Goal: Task Accomplishment & Management: Use online tool/utility

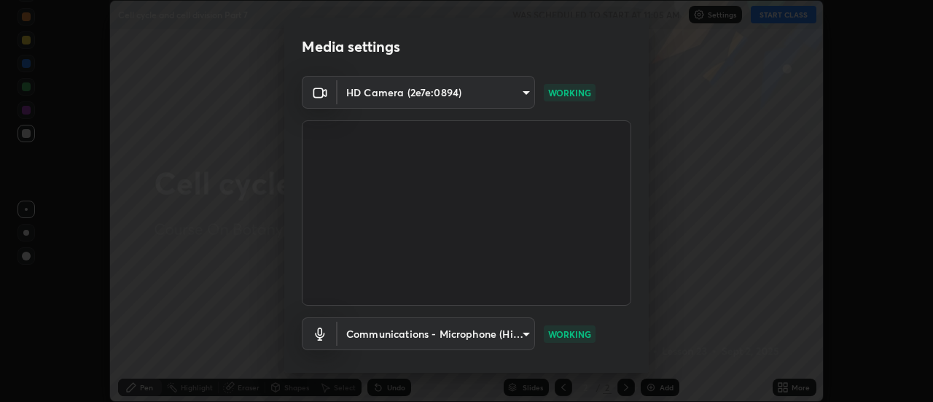
scroll to position [77, 0]
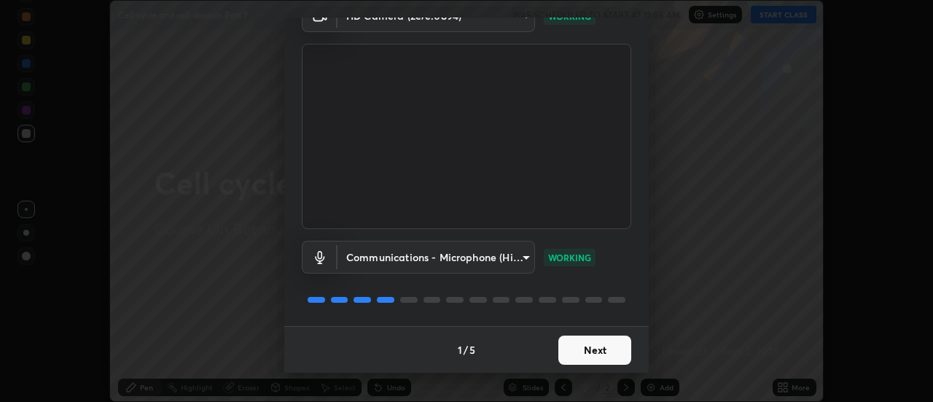
click at [580, 348] on button "Next" at bounding box center [594, 349] width 73 height 29
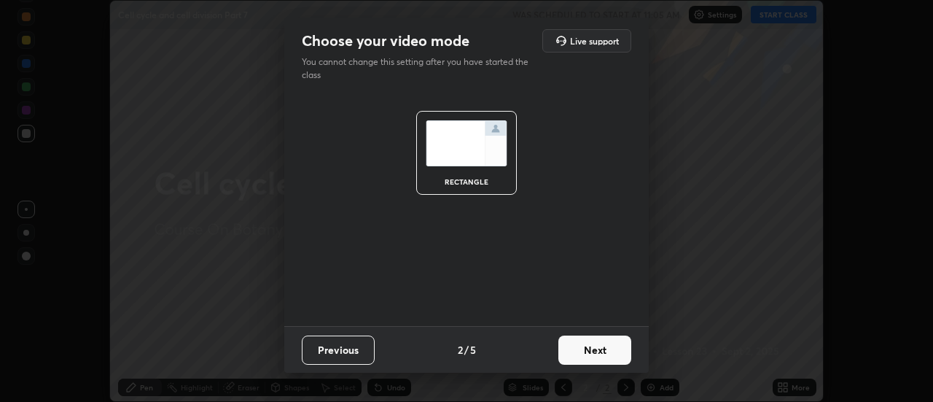
click at [584, 348] on button "Next" at bounding box center [594, 349] width 73 height 29
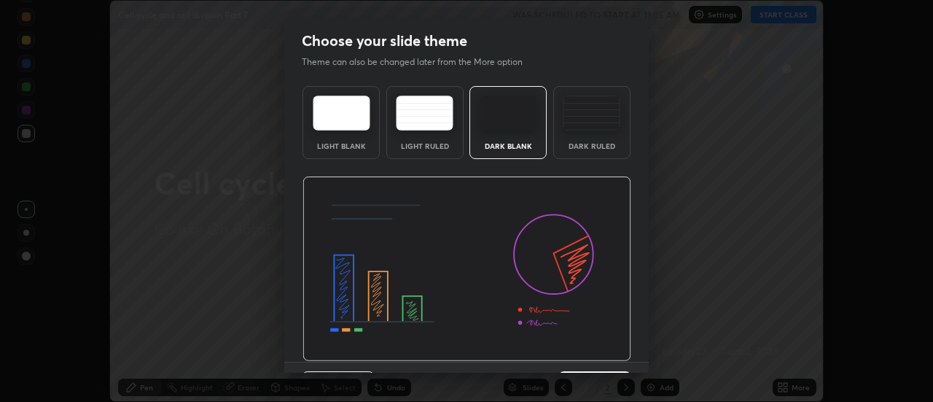
scroll to position [36, 0]
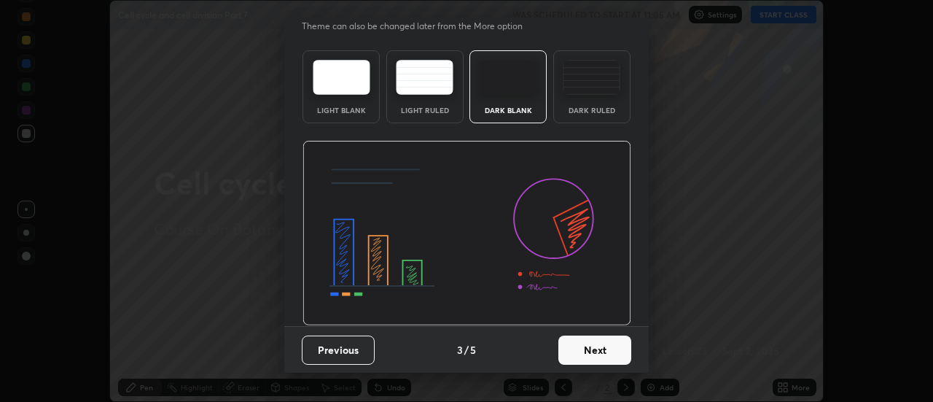
click at [588, 354] on button "Next" at bounding box center [594, 349] width 73 height 29
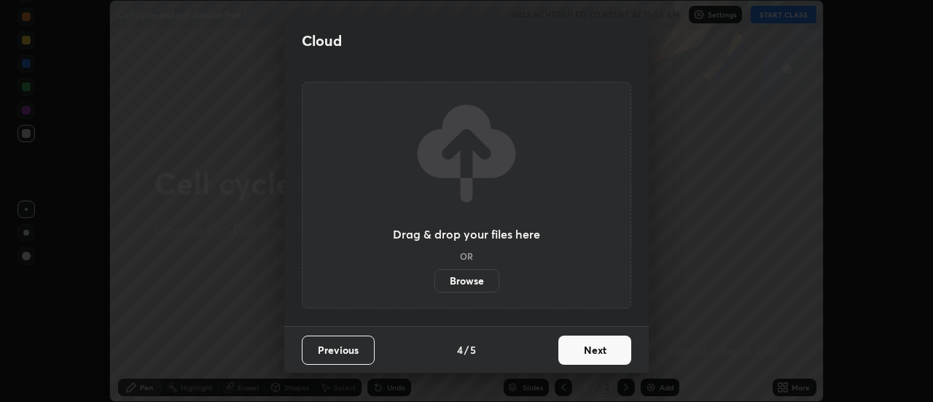
scroll to position [0, 0]
click at [583, 347] on button "Next" at bounding box center [594, 349] width 73 height 29
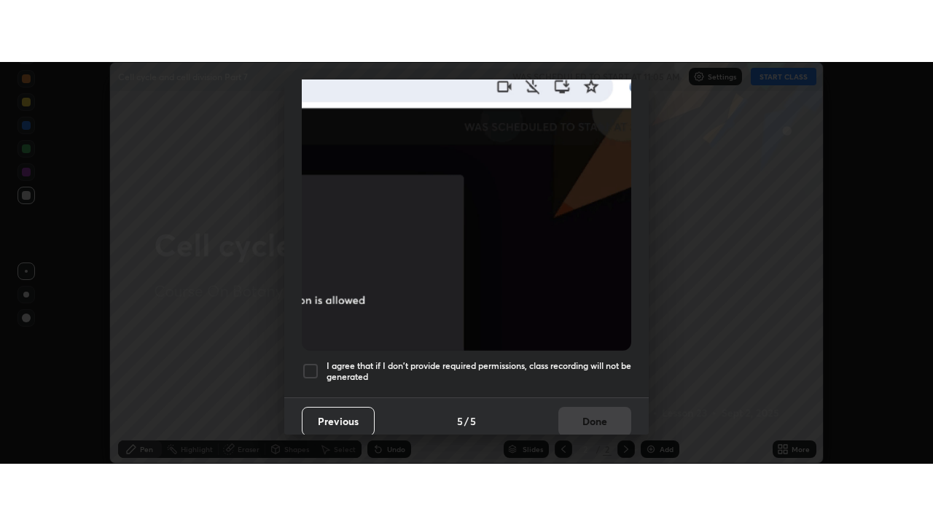
scroll to position [374, 0]
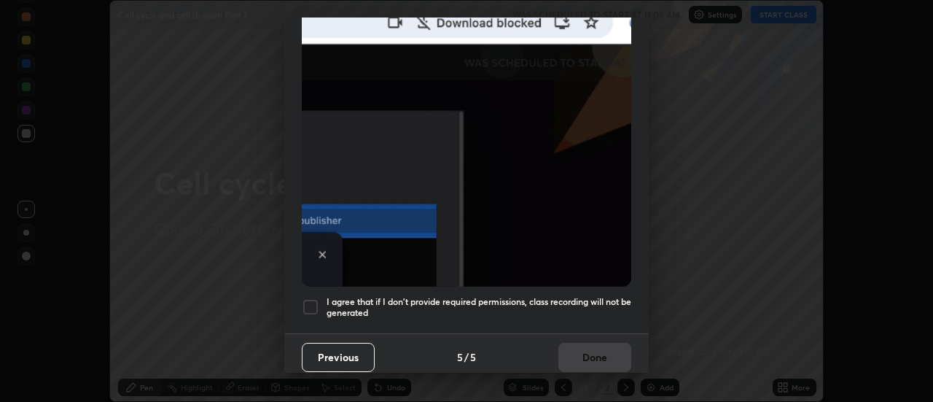
click at [318, 304] on div at bounding box center [310, 306] width 17 height 17
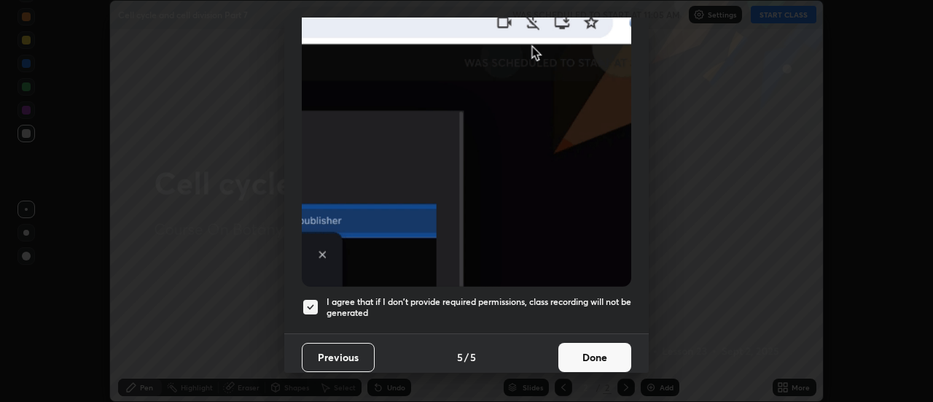
click at [599, 349] on button "Done" at bounding box center [594, 357] width 73 height 29
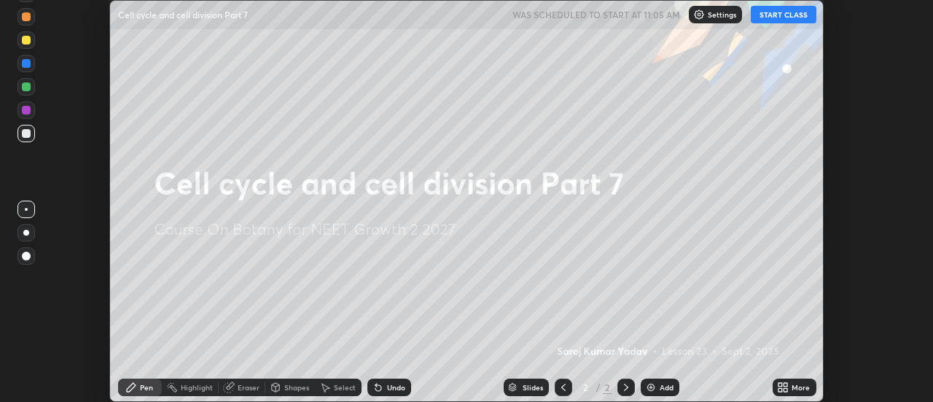
click at [787, 17] on button "START CLASS" at bounding box center [784, 14] width 66 height 17
click at [786, 387] on icon at bounding box center [783, 387] width 12 height 12
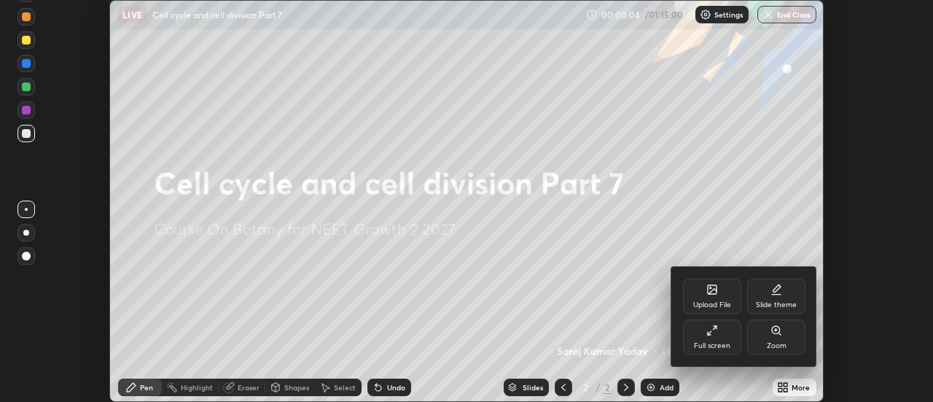
click at [724, 334] on div "Full screen" at bounding box center [712, 336] width 58 height 35
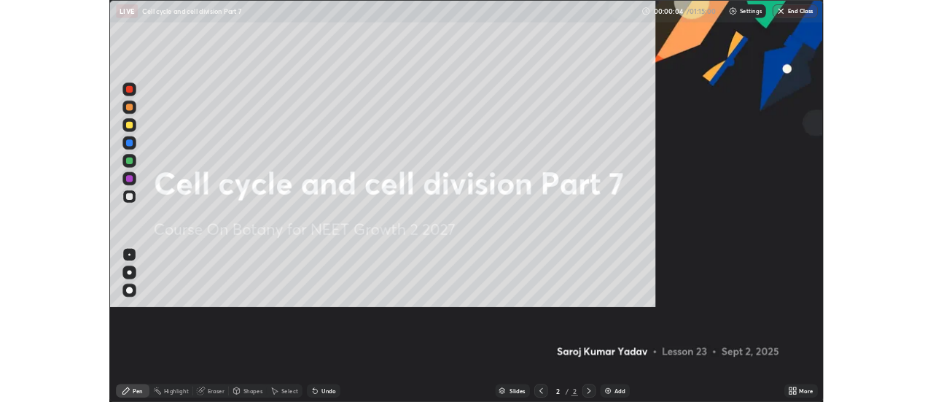
scroll to position [525, 933]
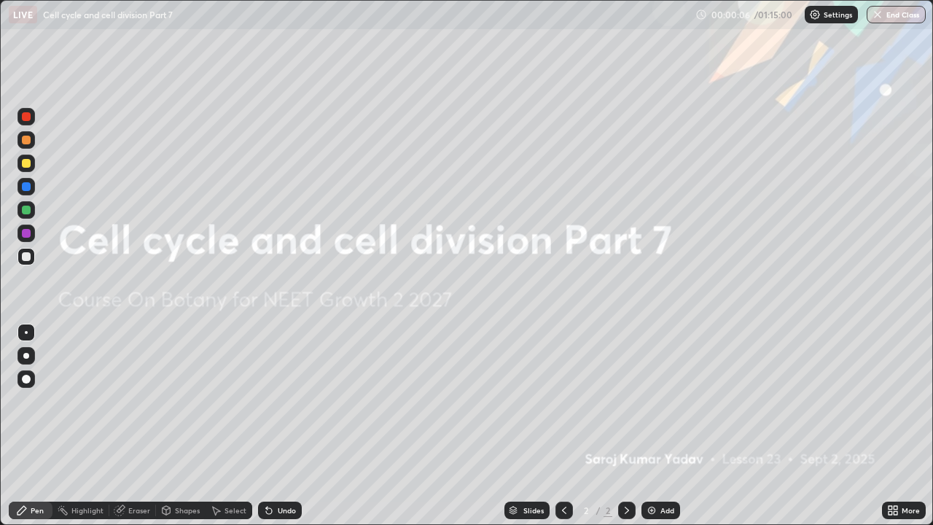
click at [652, 401] on img at bounding box center [652, 510] width 12 height 12
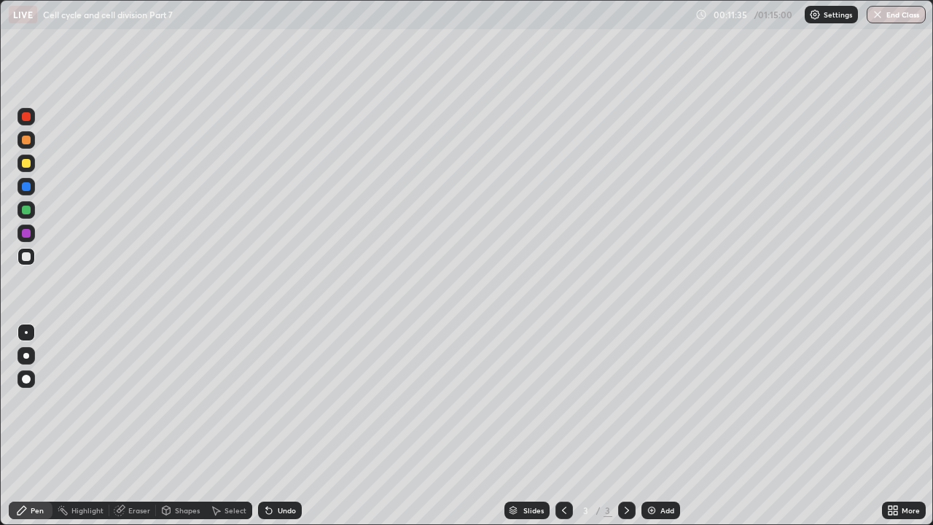
click at [895, 401] on icon at bounding box center [895, 508] width 4 height 4
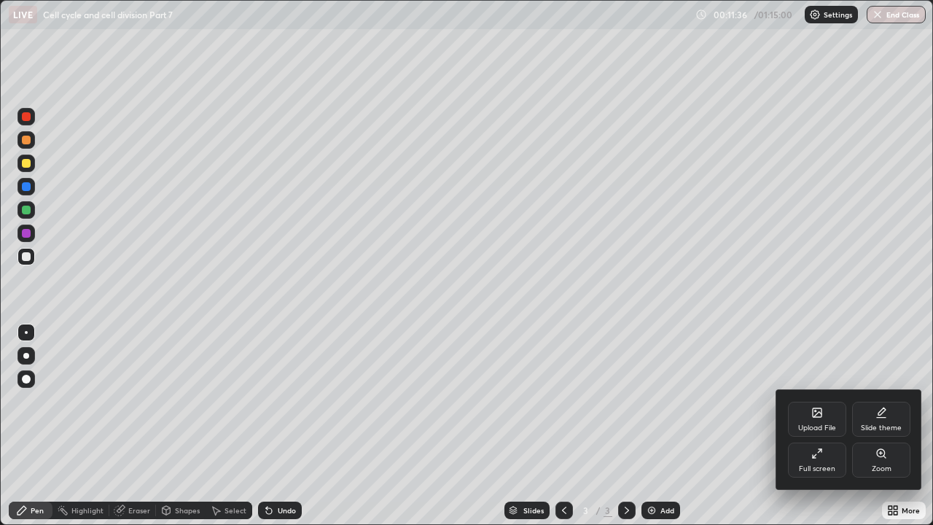
click at [819, 401] on div "Upload File" at bounding box center [817, 419] width 58 height 35
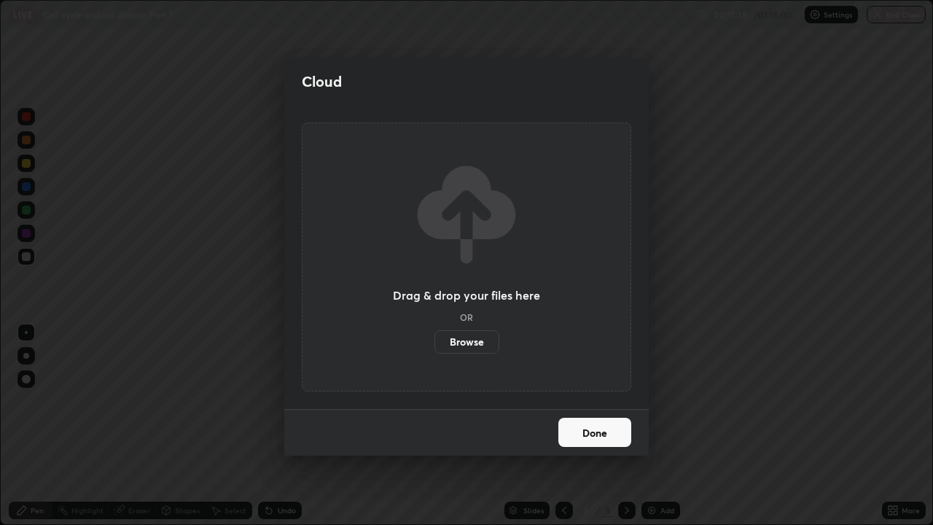
click at [483, 340] on label "Browse" at bounding box center [466, 341] width 65 height 23
click at [434, 340] on input "Browse" at bounding box center [434, 341] width 0 height 23
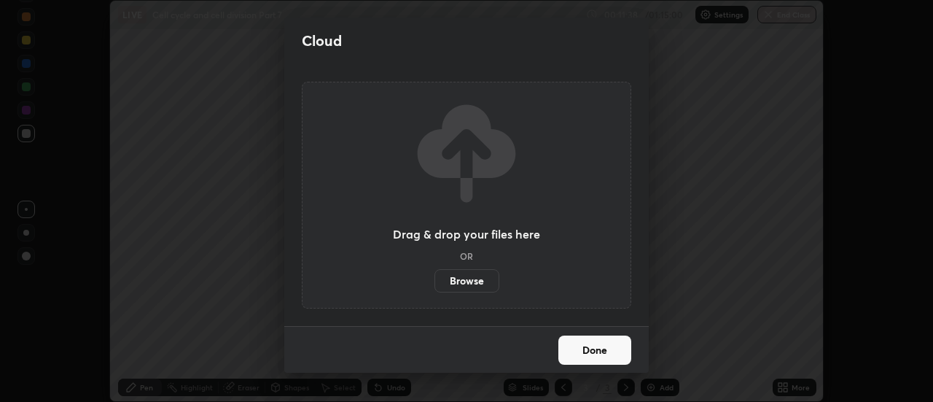
scroll to position [72472, 71941]
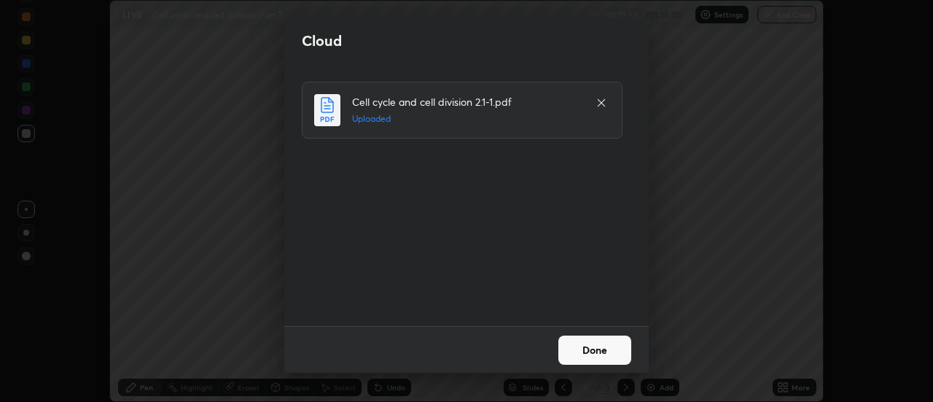
click at [576, 347] on button "Done" at bounding box center [594, 349] width 73 height 29
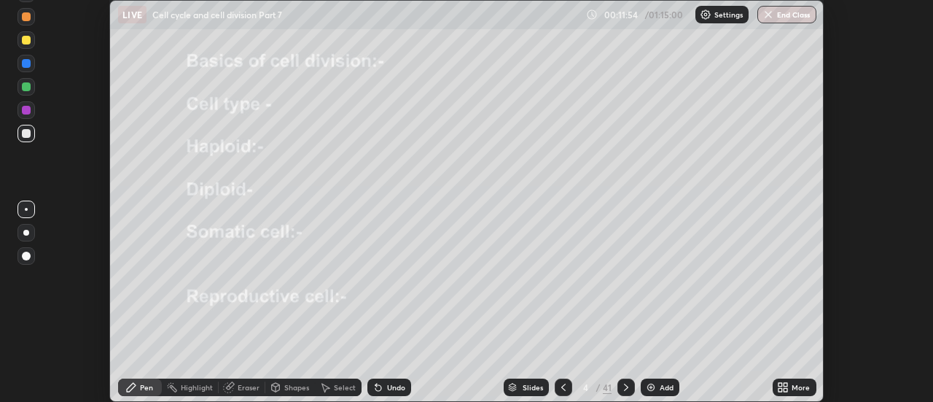
click at [536, 387] on div "Slides" at bounding box center [533, 386] width 20 height 7
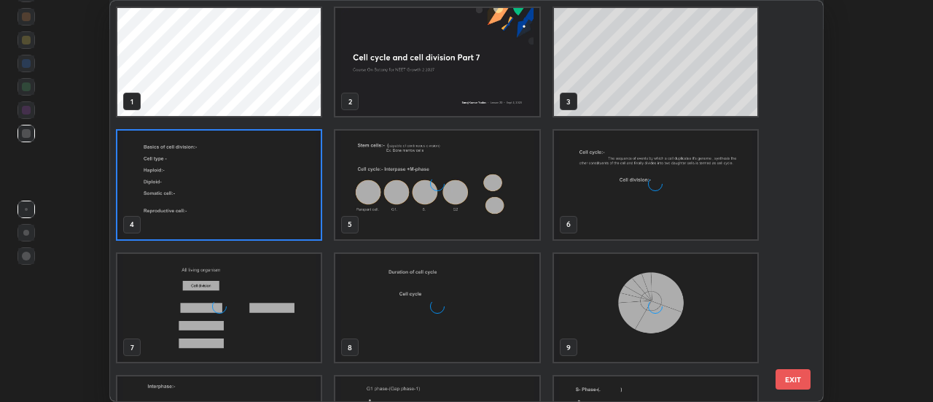
scroll to position [396, 705]
click at [345, 236] on img "grid" at bounding box center [437, 184] width 203 height 108
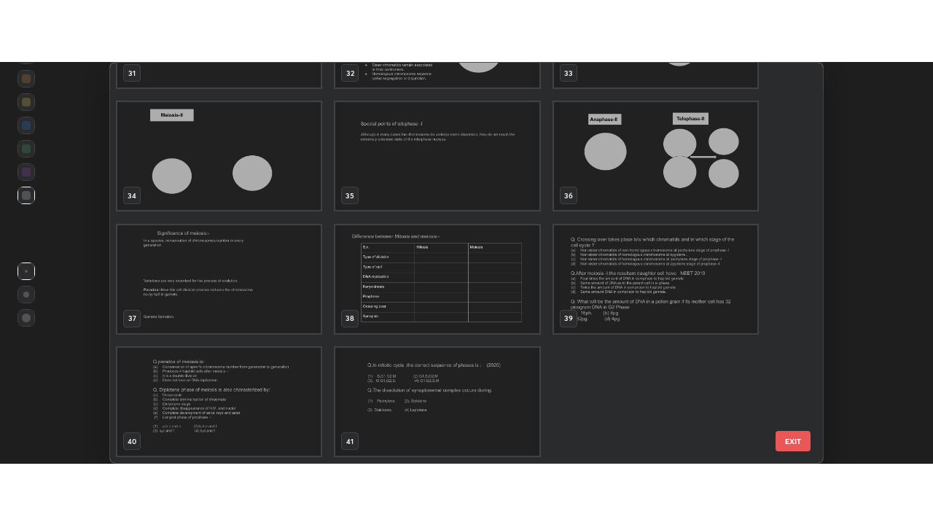
scroll to position [1315, 0]
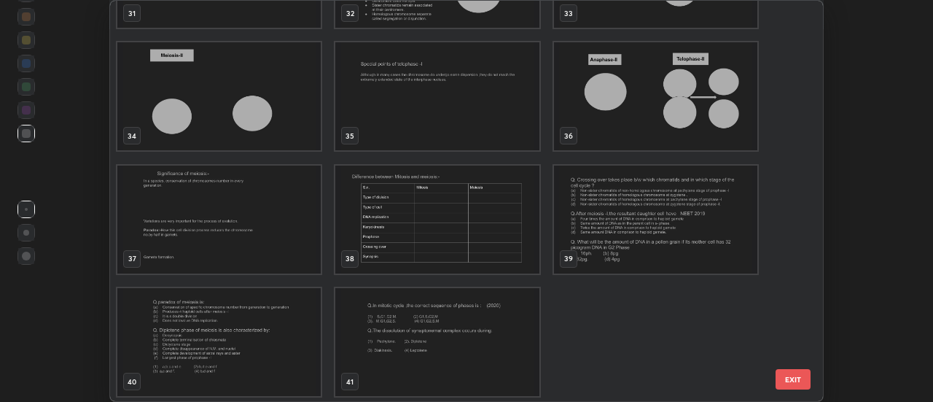
click at [407, 106] on img "grid" at bounding box center [437, 96] width 203 height 108
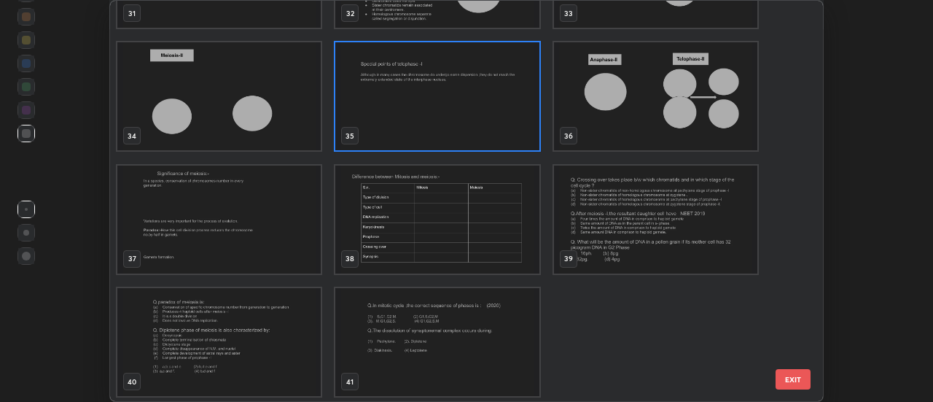
click at [415, 114] on img "grid" at bounding box center [437, 96] width 203 height 108
click at [414, 114] on img "grid" at bounding box center [437, 96] width 203 height 108
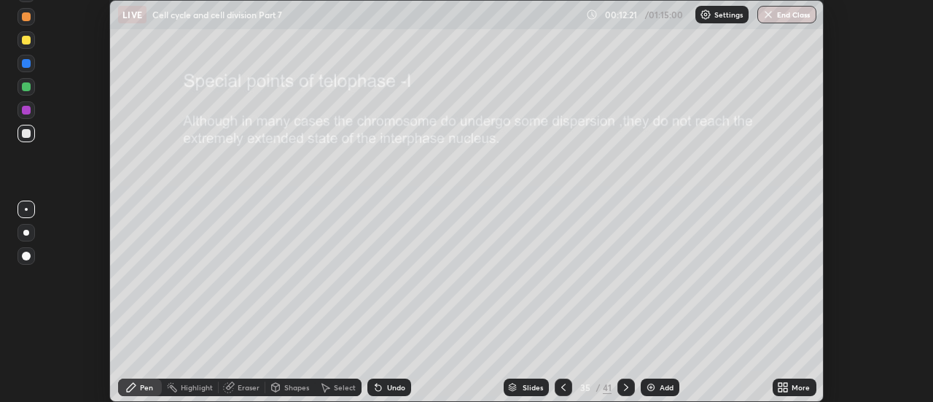
click at [782, 387] on icon at bounding box center [783, 387] width 12 height 12
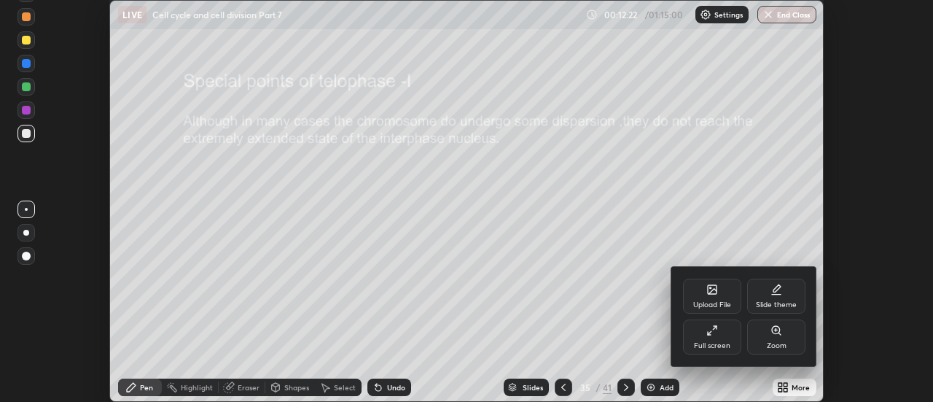
click at [723, 337] on div "Full screen" at bounding box center [712, 336] width 58 height 35
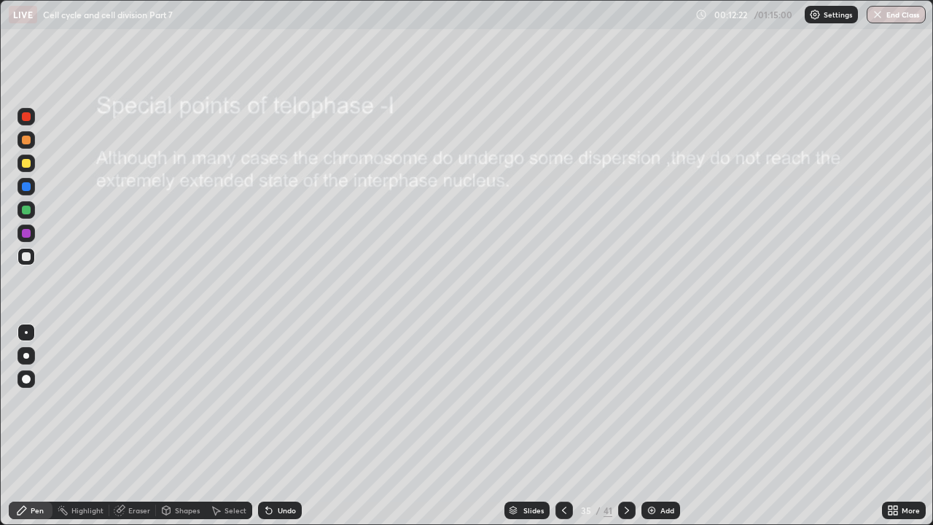
scroll to position [525, 933]
click at [24, 117] on div at bounding box center [26, 116] width 9 height 9
click at [27, 163] on div at bounding box center [26, 163] width 9 height 9
click at [26, 118] on div at bounding box center [26, 116] width 9 height 9
click at [136, 401] on div "Eraser" at bounding box center [139, 509] width 22 height 7
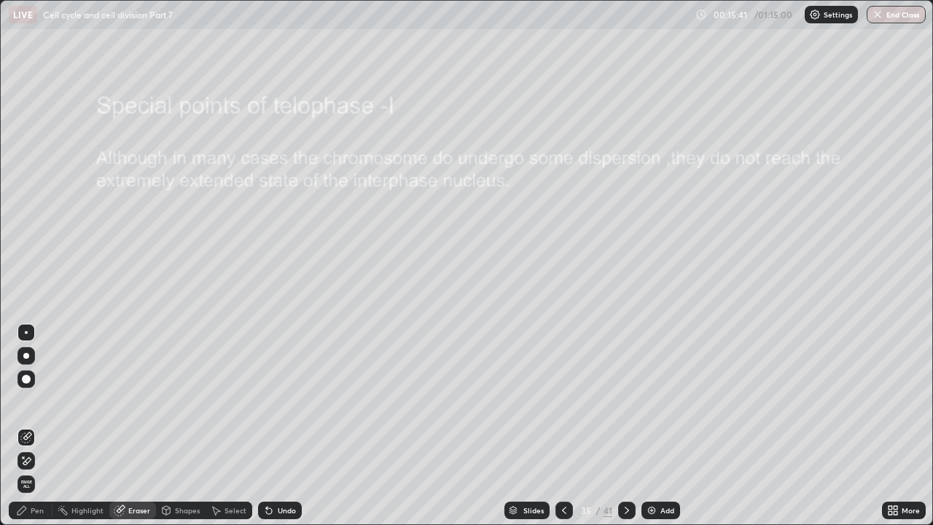
click at [32, 401] on div "Pen" at bounding box center [37, 509] width 13 height 7
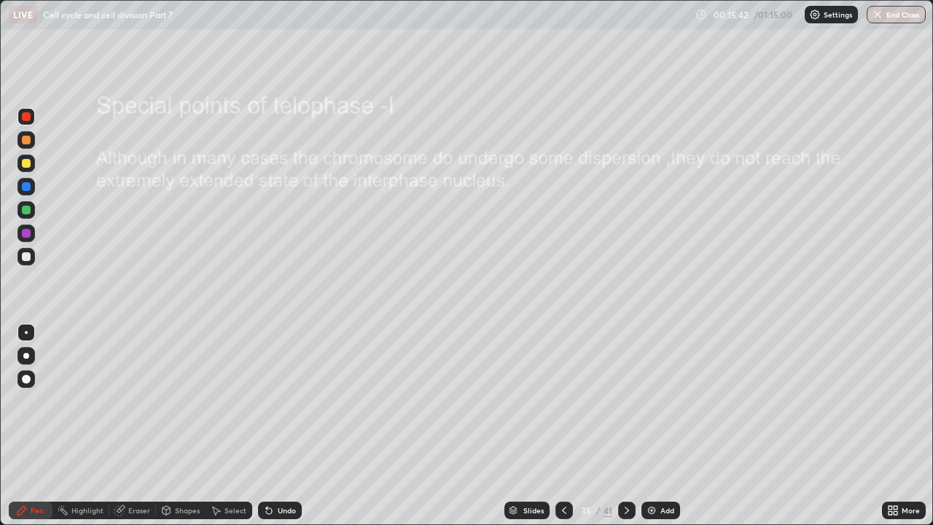
click at [26, 120] on div at bounding box center [26, 116] width 9 height 9
click at [28, 142] on div at bounding box center [26, 140] width 9 height 9
click at [27, 119] on div at bounding box center [26, 116] width 9 height 9
click at [138, 401] on div "Eraser" at bounding box center [139, 509] width 22 height 7
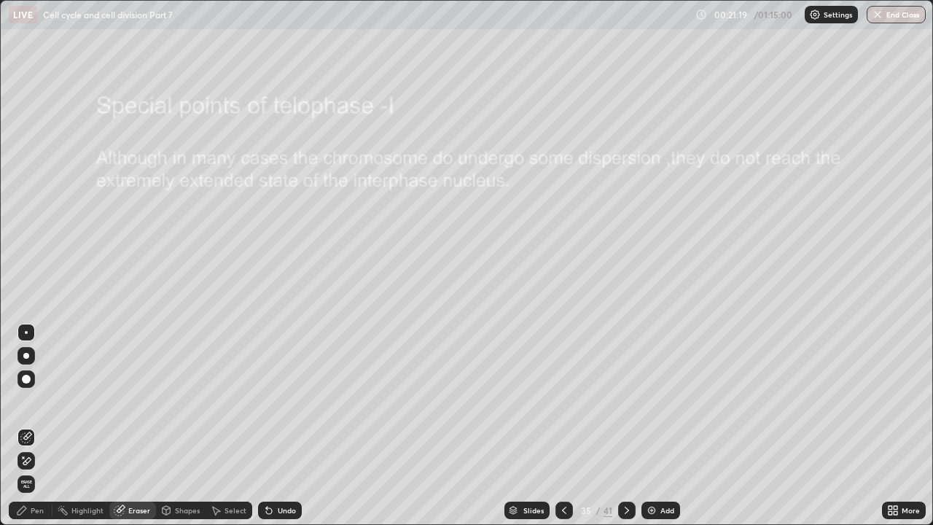
click at [40, 401] on div "Pen" at bounding box center [37, 509] width 13 height 7
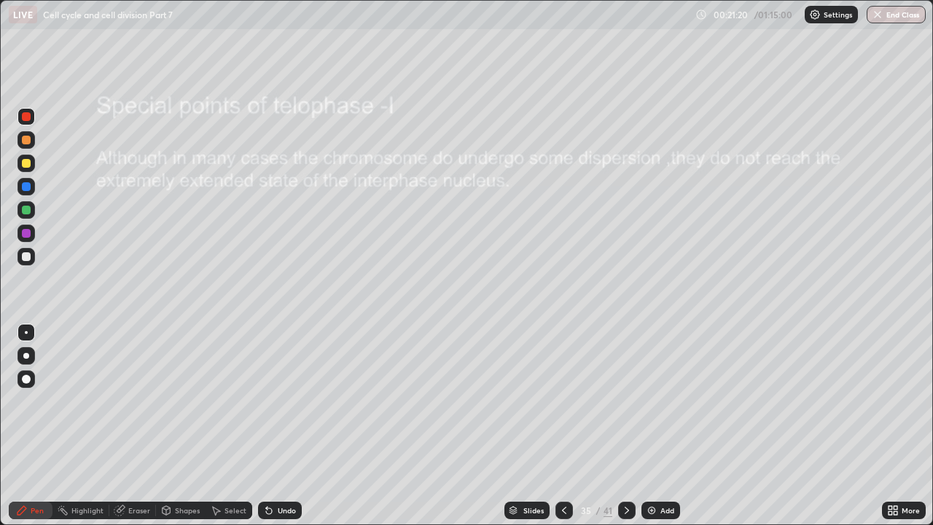
click at [26, 115] on div at bounding box center [26, 116] width 9 height 9
click at [625, 401] on icon at bounding box center [627, 510] width 12 height 12
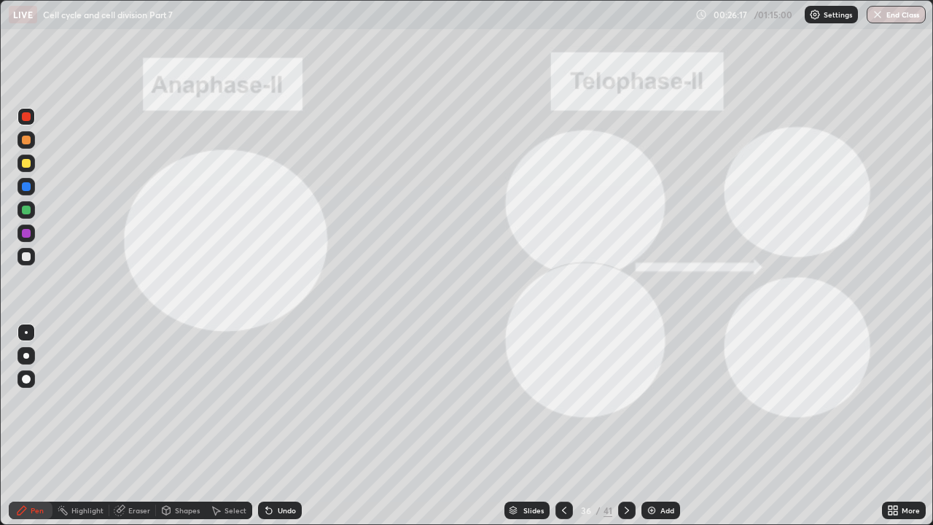
click at [627, 401] on icon at bounding box center [627, 510] width 12 height 12
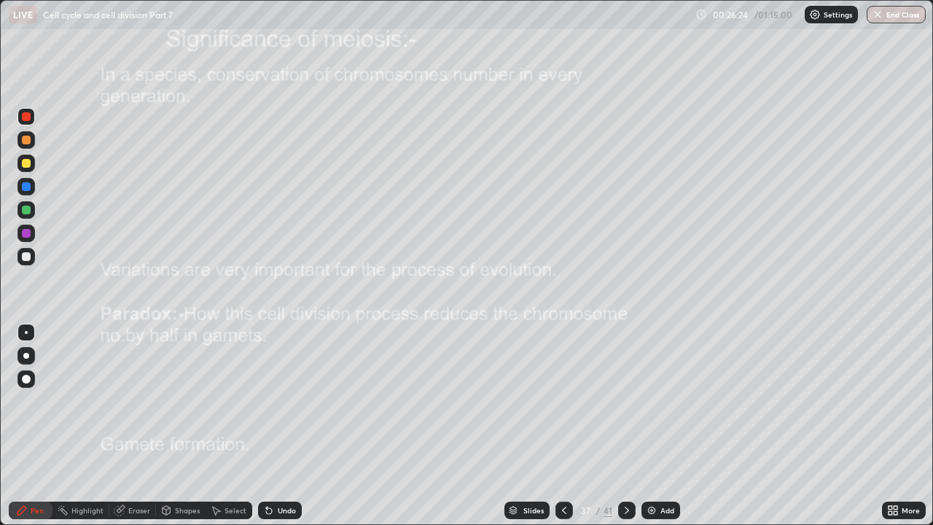
click at [26, 138] on div at bounding box center [26, 140] width 9 height 9
click at [27, 355] on div at bounding box center [26, 356] width 6 height 6
click at [624, 401] on icon at bounding box center [627, 510] width 12 height 12
click at [26, 115] on div at bounding box center [26, 116] width 9 height 9
click at [138, 401] on div "Eraser" at bounding box center [139, 509] width 22 height 7
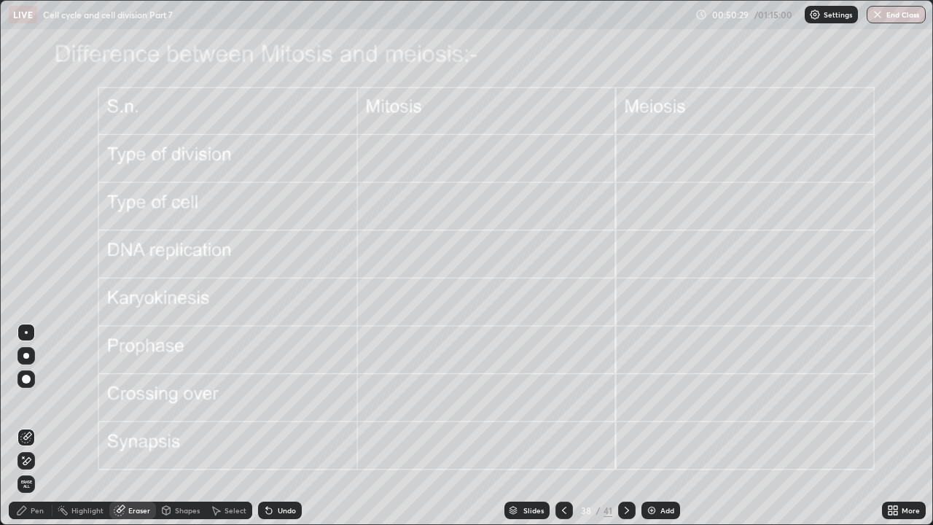
click at [43, 401] on div "Pen" at bounding box center [37, 509] width 13 height 7
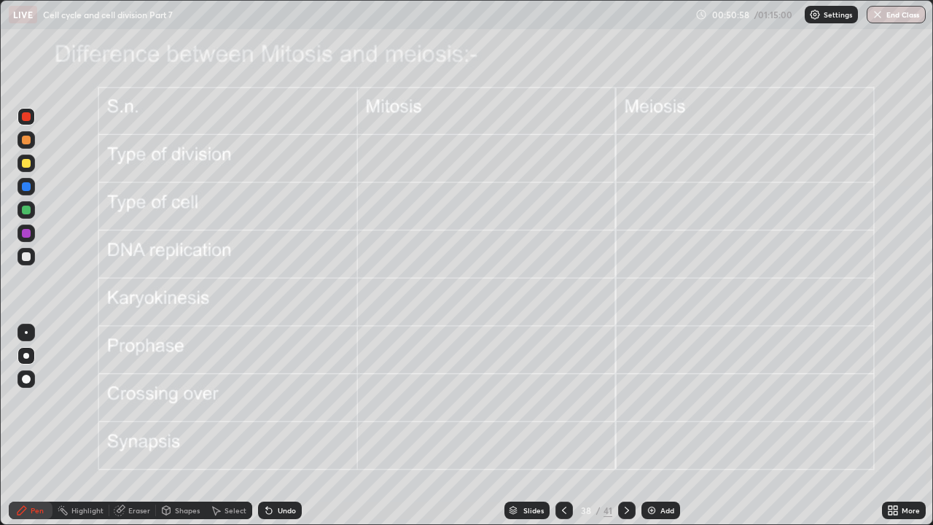
click at [286, 401] on div "Undo" at bounding box center [287, 509] width 18 height 7
click at [283, 401] on div "Undo" at bounding box center [287, 509] width 18 height 7
click at [625, 401] on icon at bounding box center [627, 510] width 12 height 12
click at [26, 140] on div at bounding box center [26, 140] width 9 height 9
click at [134, 401] on div "Eraser" at bounding box center [139, 509] width 22 height 7
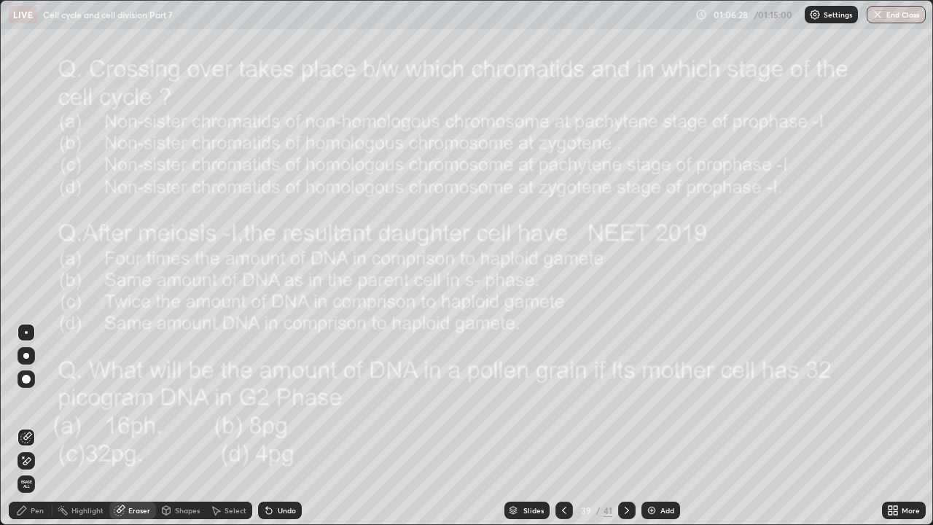
click at [33, 401] on div "Pen" at bounding box center [37, 509] width 13 height 7
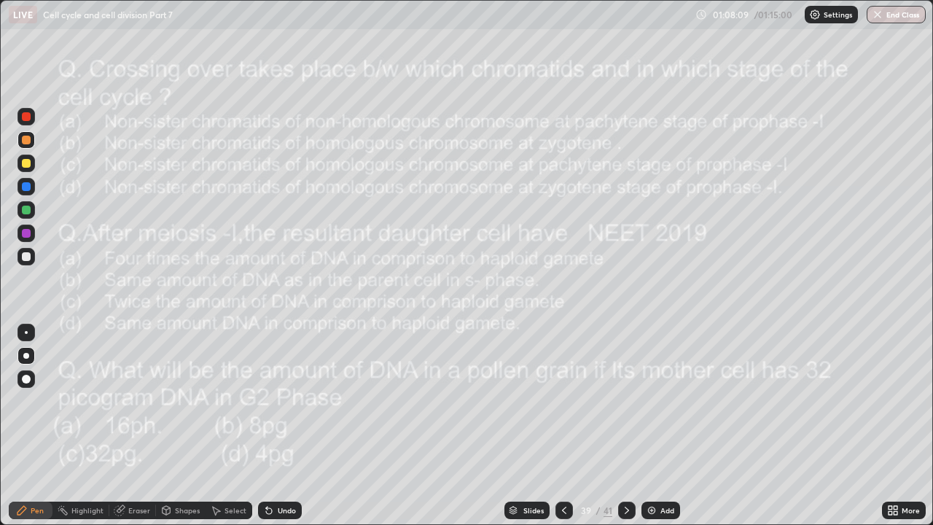
click at [625, 401] on icon at bounding box center [627, 510] width 12 height 12
click at [898, 14] on button "End Class" at bounding box center [897, 14] width 58 height 17
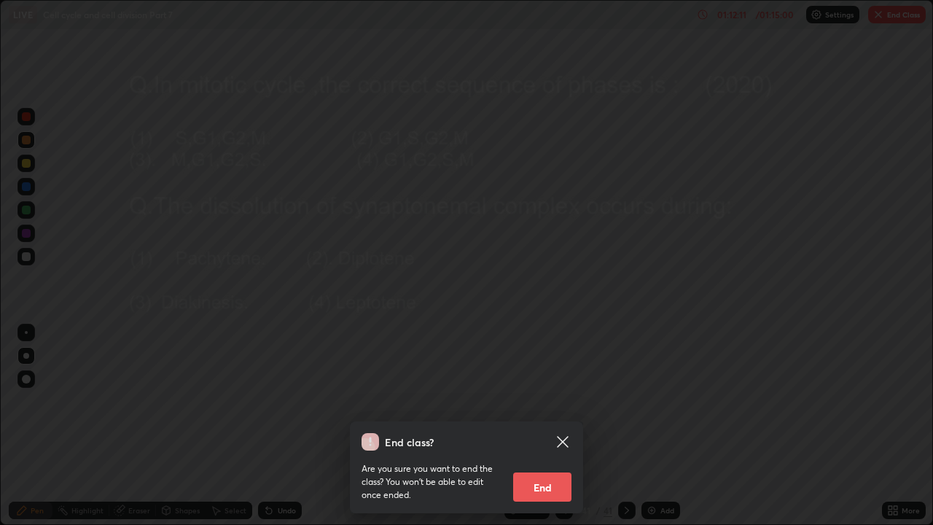
click at [549, 401] on button "End" at bounding box center [542, 486] width 58 height 29
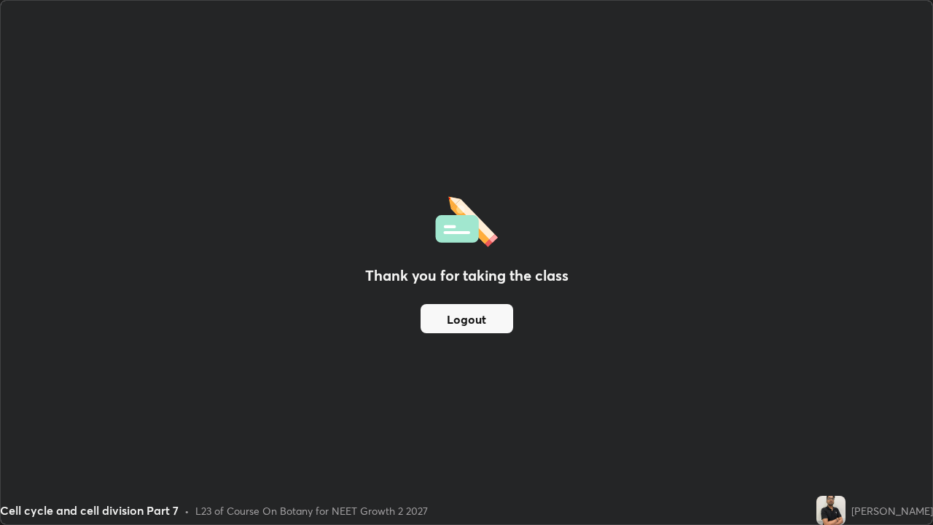
click at [728, 266] on div "Thank you for taking the class Logout" at bounding box center [466, 262] width 931 height 523
